Goal: Submit feedback/report problem: Submit feedback/report problem

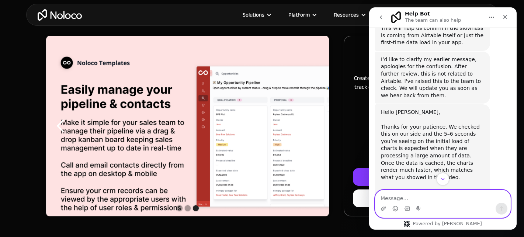
scroll to position [615, 0]
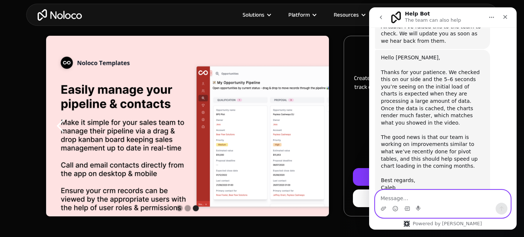
click at [412, 201] on textarea "Message…" at bounding box center [442, 196] width 135 height 13
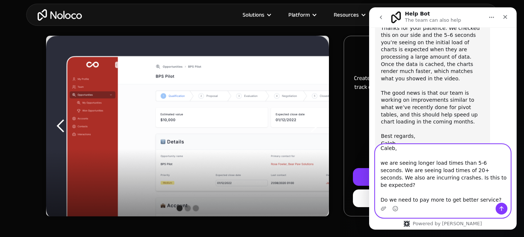
scroll to position [661, 0]
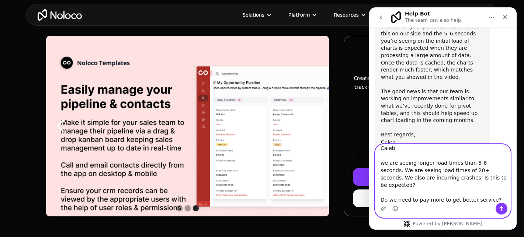
type textarea "Caleb, we are seeing longer load times than 5-6 seconds. We are seeing load tim…"
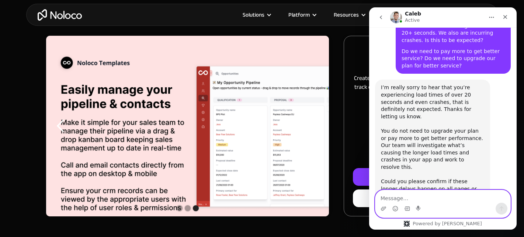
scroll to position [825, 0]
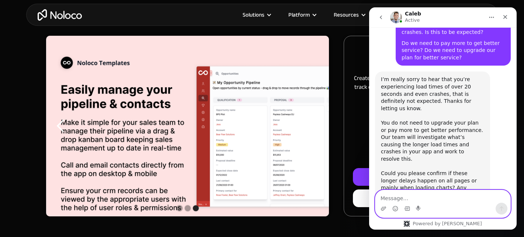
click at [412, 196] on textarea "Message…" at bounding box center [442, 196] width 135 height 13
type textarea "the 20+ load times are happening everywhere"
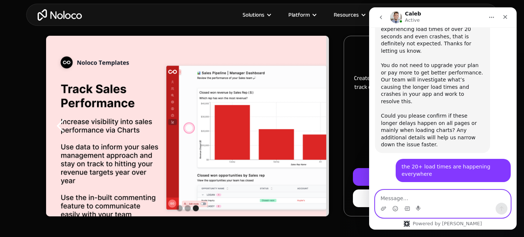
scroll to position [905, 0]
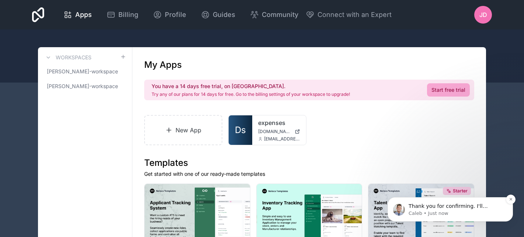
click at [466, 212] on p "Caleb • Just now" at bounding box center [455, 213] width 95 height 7
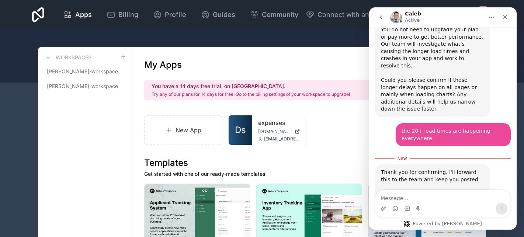
scroll to position [917, 0]
click at [396, 15] on img "Intercom messenger" at bounding box center [396, 17] width 12 height 12
click at [31, 18] on div "Apps Billing Profile Guides Community Connect with an Expert JD Billing Profile…" at bounding box center [261, 14] width 471 height 29
click at [76, 13] on span "Apps" at bounding box center [83, 15] width 17 height 10
